Goal: Transaction & Acquisition: Purchase product/service

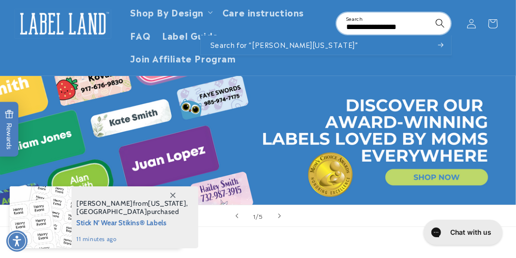
type input "**********"
click at [438, 23] on icon "Search" at bounding box center [439, 23] width 9 height 9
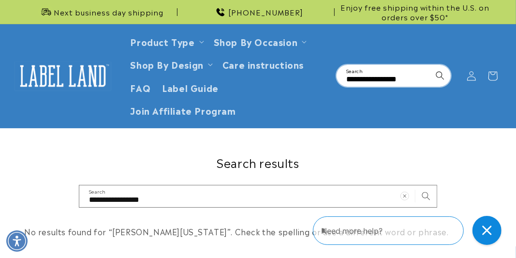
drag, startPoint x: 419, startPoint y: 78, endPoint x: 371, endPoint y: 83, distance: 48.1
click at [371, 83] on div "**********" at bounding box center [393, 75] width 115 height 23
click at [398, 77] on input "**********" at bounding box center [394, 76] width 114 height 22
drag, startPoint x: 405, startPoint y: 77, endPoint x: 358, endPoint y: 80, distance: 47.0
click at [360, 80] on input "**********" at bounding box center [394, 76] width 114 height 22
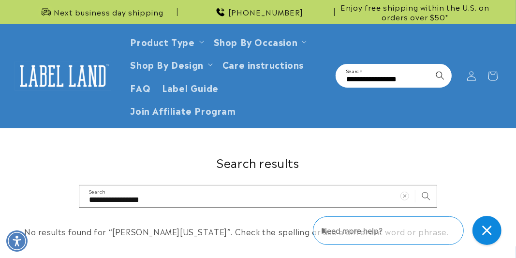
drag, startPoint x: 343, startPoint y: 81, endPoint x: 411, endPoint y: 81, distance: 68.2
click at [411, 81] on div "**********" at bounding box center [393, 75] width 115 height 23
click at [429, 65] on button "Search" at bounding box center [439, 75] width 21 height 21
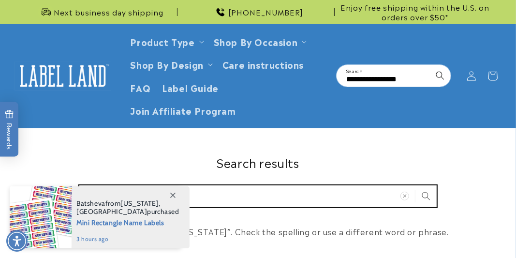
click at [215, 193] on input "**********" at bounding box center [257, 196] width 357 height 22
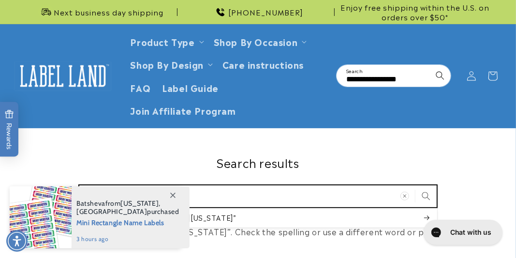
click at [195, 197] on input "**********" at bounding box center [257, 196] width 357 height 22
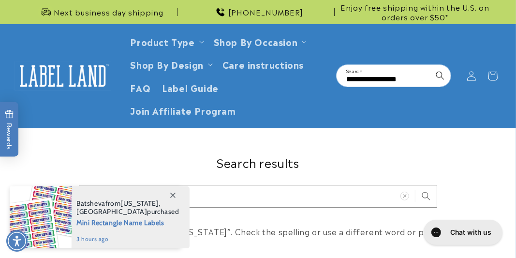
drag, startPoint x: 413, startPoint y: 78, endPoint x: 329, endPoint y: 84, distance: 84.8
click at [330, 84] on header "Product Type Product Type Clothing Labels Clothing Stamps Logo Decals Multi-Use…" at bounding box center [258, 75] width 516 height 103
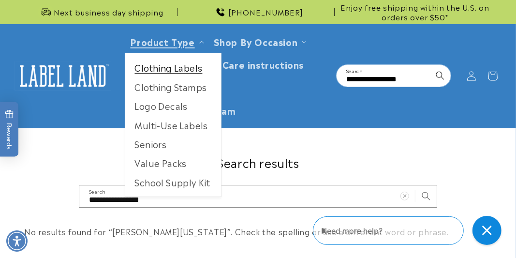
click at [166, 71] on link "Clothing Labels" at bounding box center [173, 67] width 96 height 19
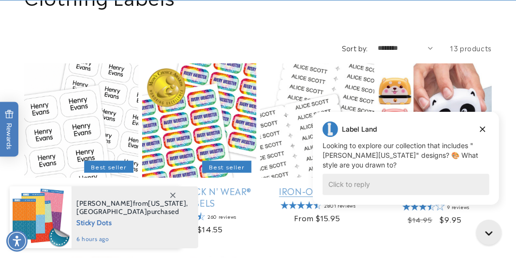
scroll to position [261, 0]
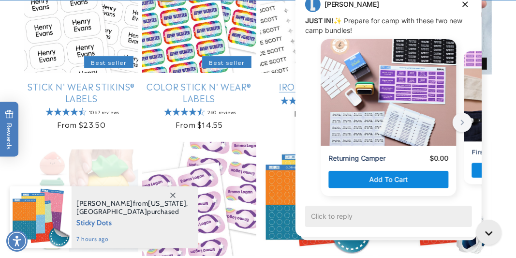
click at [295, 44] on div "Returning Camper $0.00 Add to cart First Time Camper $0.00 Add to cart" at bounding box center [388, 123] width 186 height 166
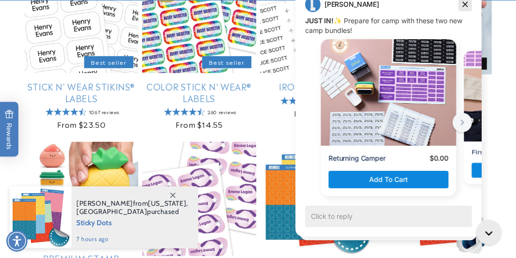
click at [465, 2] on icon "Dismiss campaign" at bounding box center [465, 5] width 10 height 12
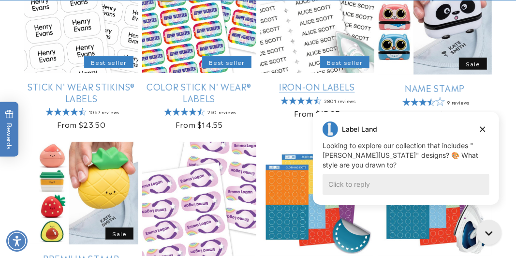
click at [308, 86] on link "Iron-On Labels" at bounding box center [317, 86] width 114 height 11
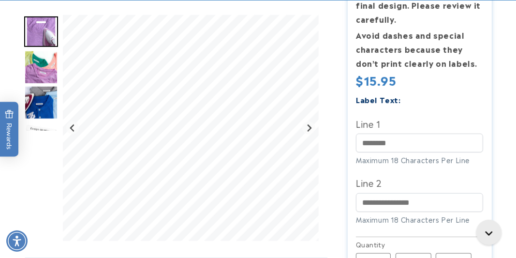
scroll to position [366, 0]
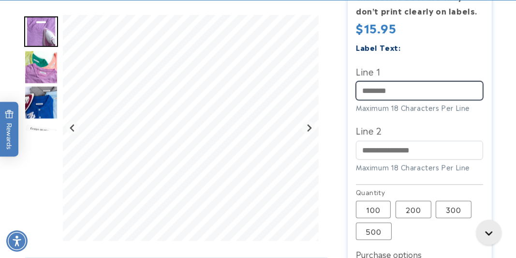
click at [376, 93] on input "Line 1" at bounding box center [419, 90] width 127 height 19
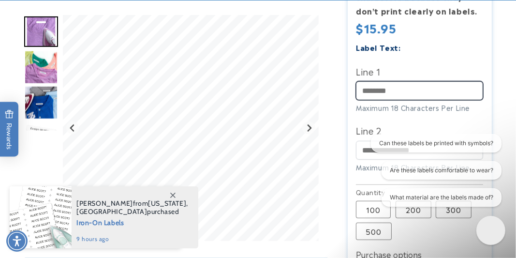
scroll to position [0, 0]
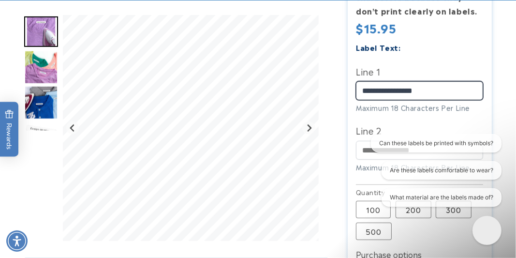
type input "**********"
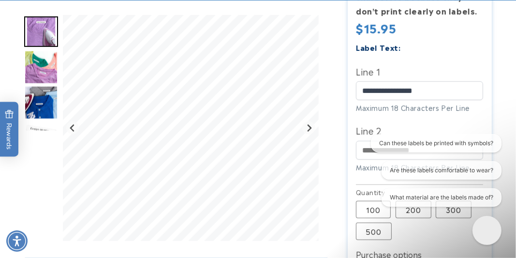
click at [370, 154] on div "Can these labels be printed with symbols? Are these labels comfortable to wear?…" at bounding box center [431, 171] width 139 height 76
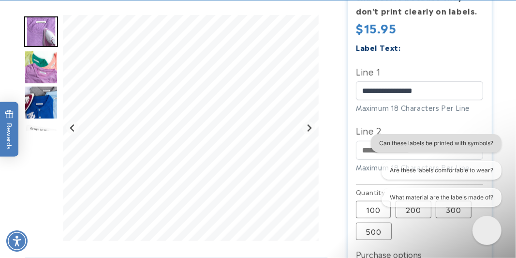
click at [394, 150] on button "Can these labels be printed with symbols?" at bounding box center [436, 142] width 131 height 18
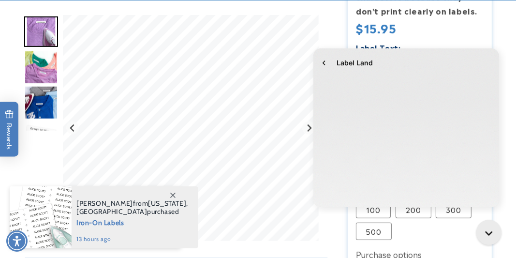
click at [174, 192] on icon at bounding box center [172, 194] width 5 height 5
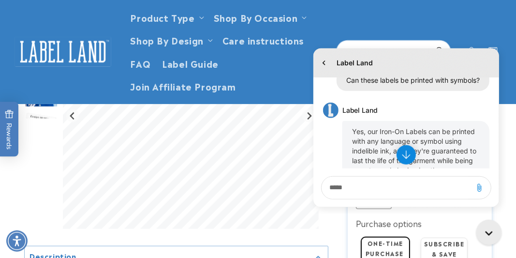
scroll to position [366, 0]
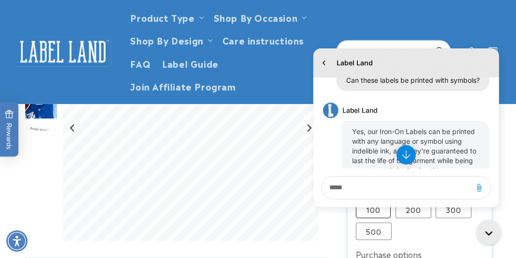
click at [379, 215] on label "100 Variant sold out or unavailable" at bounding box center [373, 209] width 35 height 17
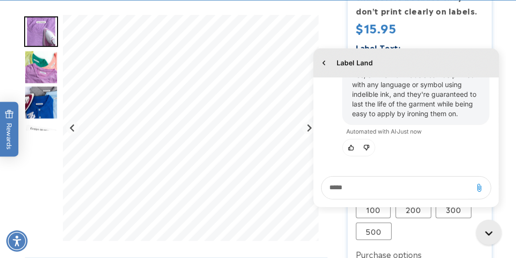
scroll to position [418, 0]
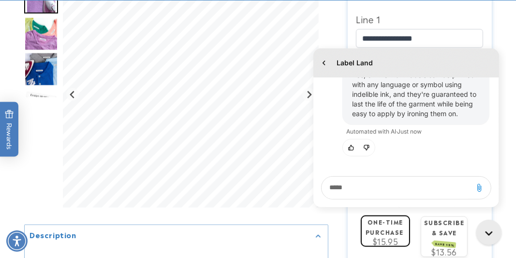
click at [391, 233] on label "One-time purchase" at bounding box center [385, 226] width 38 height 19
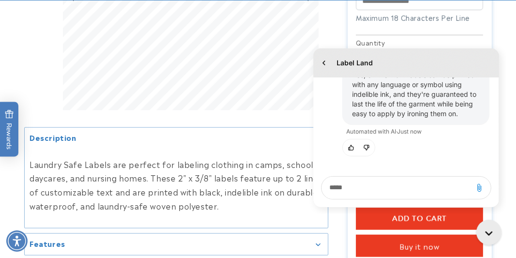
scroll to position [522, 0]
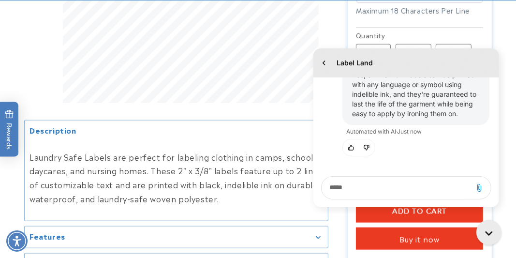
click at [396, 216] on span "Add to cart" at bounding box center [419, 211] width 55 height 9
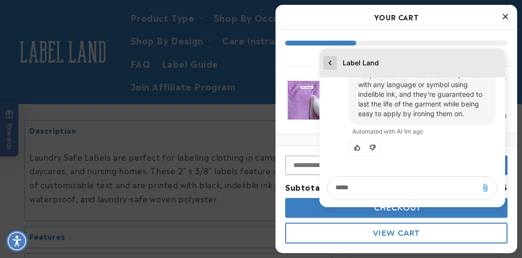
click at [332, 64] on icon "go to home page" at bounding box center [330, 63] width 10 height 12
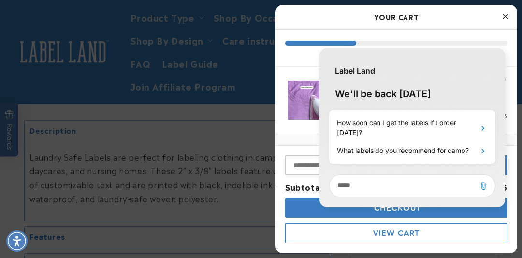
click at [506, 15] on icon "Close Cart" at bounding box center [505, 16] width 5 height 9
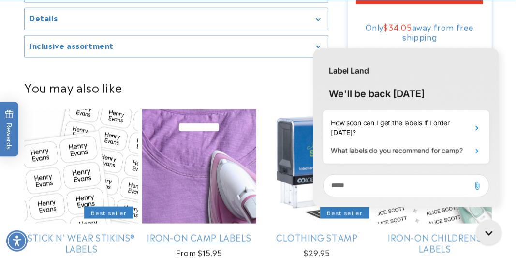
scroll to position [783, 0]
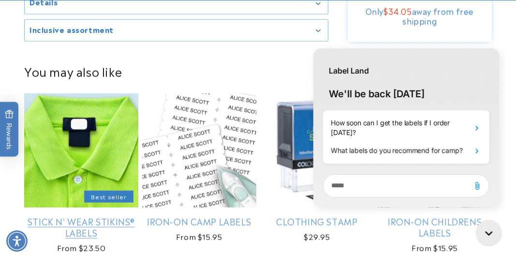
click at [114, 216] on link "Stick N' Wear Stikins® Labels" at bounding box center [81, 227] width 114 height 23
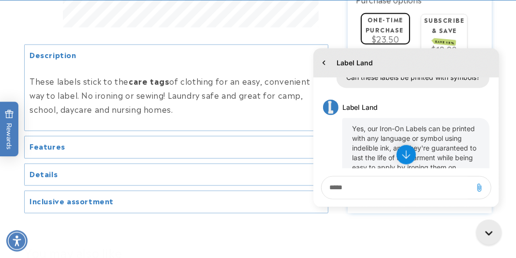
scroll to position [731, 0]
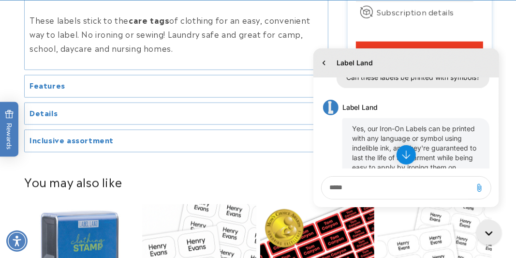
click at [88, 145] on h2 "Inclusive assortment" at bounding box center [71, 140] width 84 height 10
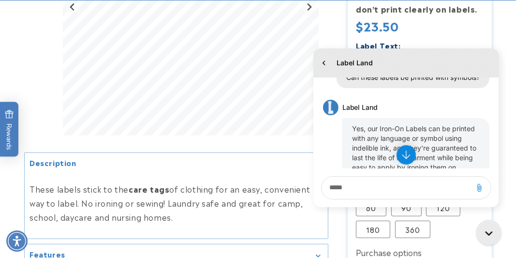
scroll to position [574, 0]
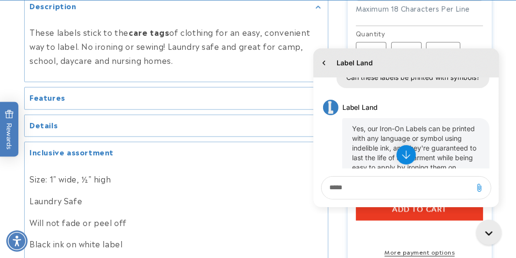
click at [393, 212] on div "Label Land History has been fetched August 24 3:59 AM. You said: Can these labe…" at bounding box center [406, 128] width 200 height 171
click at [394, 213] on div "Label Land History has been fetched August 24 3:59 AM. You said: Can these labe…" at bounding box center [406, 128] width 200 height 171
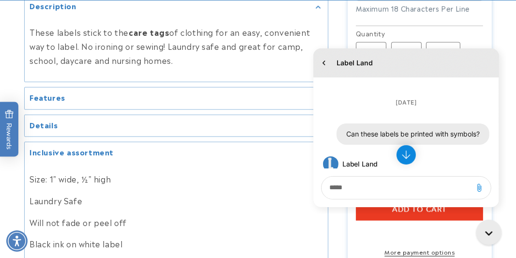
drag, startPoint x: 492, startPoint y: 86, endPoint x: 508, endPoint y: 122, distance: 40.3
click at [498, 122] on div "History has been fetched August 24 3:59 AM. You said: Can these labels be print…" at bounding box center [406, 122] width 186 height 91
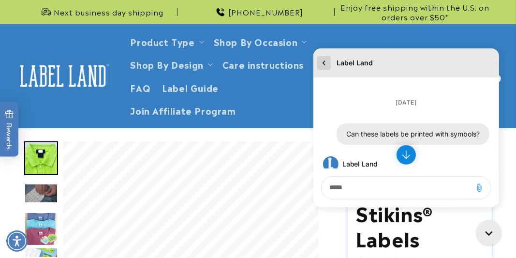
click at [319, 62] on icon "go to home page" at bounding box center [324, 63] width 10 height 12
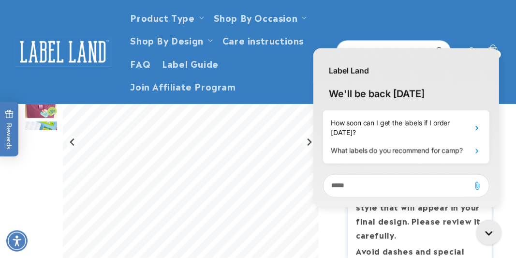
scroll to position [104, 0]
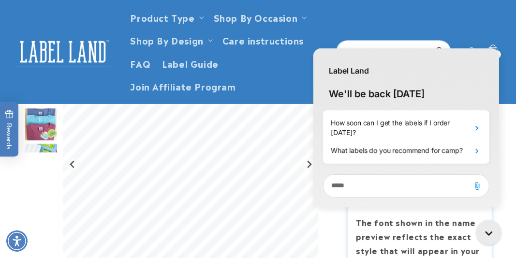
drag, startPoint x: 291, startPoint y: 77, endPoint x: 304, endPoint y: 71, distance: 14.7
click at [294, 76] on header "Product Type Product Type Clothing Labels Clothing Stamps Logo Decals Multi-Use…" at bounding box center [258, 51] width 516 height 103
click at [439, 47] on div "Label Land We'll be back tomorrow How soon can I get the labels if I order toda…" at bounding box center [406, 128] width 200 height 171
click at [438, 48] on div "Label Land" at bounding box center [406, 65] width 186 height 35
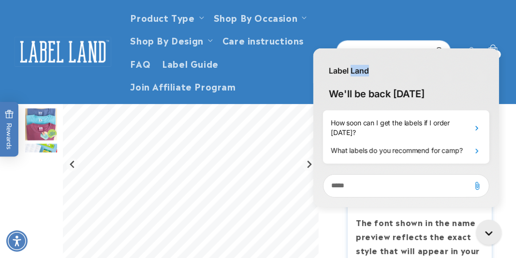
scroll to position [101, 0]
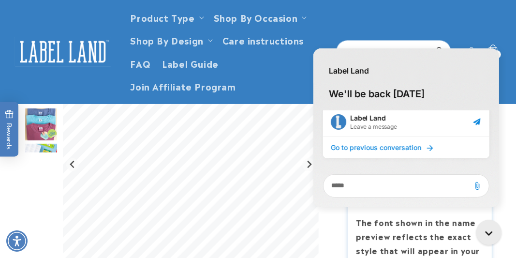
click at [309, 165] on div "Label Land We'll be back tomorrow How soon can I get the labels if I order toda…" at bounding box center [406, 128] width 200 height 171
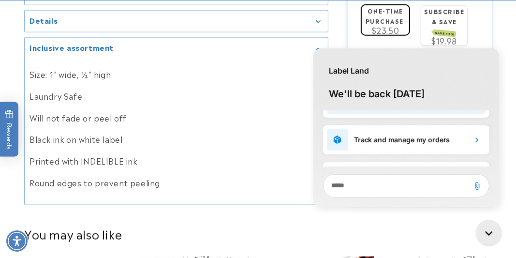
scroll to position [19, 0]
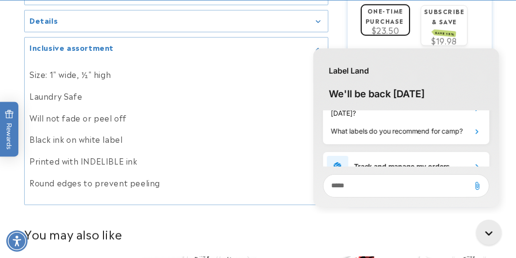
click at [392, 27] on main at bounding box center [258, 224] width 516 height 1550
click at [393, 31] on span "$23.50" at bounding box center [386, 30] width 28 height 12
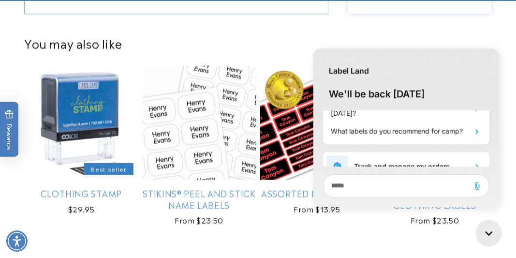
scroll to position [888, 0]
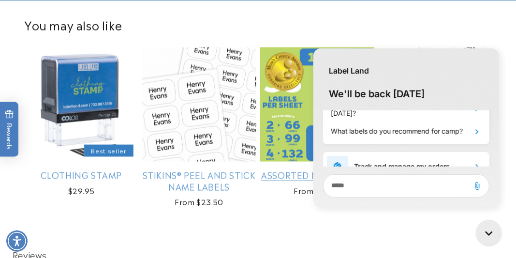
click at [299, 180] on link "Assorted Name Labels" at bounding box center [317, 174] width 114 height 11
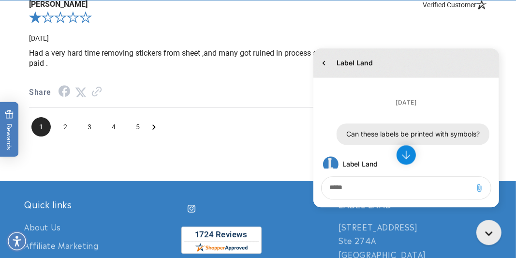
scroll to position [1723, 0]
